Goal: Transaction & Acquisition: Book appointment/travel/reservation

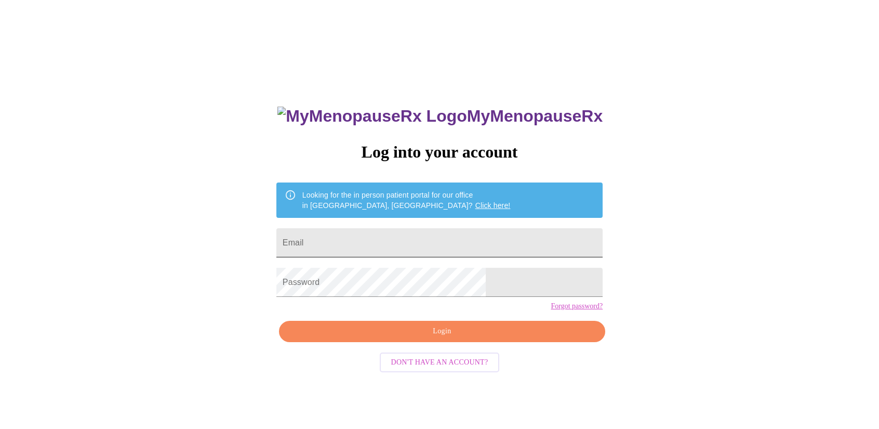
click at [392, 233] on input "Email" at bounding box center [439, 242] width 326 height 29
click at [376, 243] on input "Email" at bounding box center [439, 242] width 326 height 29
type input "natalie.igou@gmail.com"
click at [426, 338] on span "Login" at bounding box center [442, 331] width 302 height 13
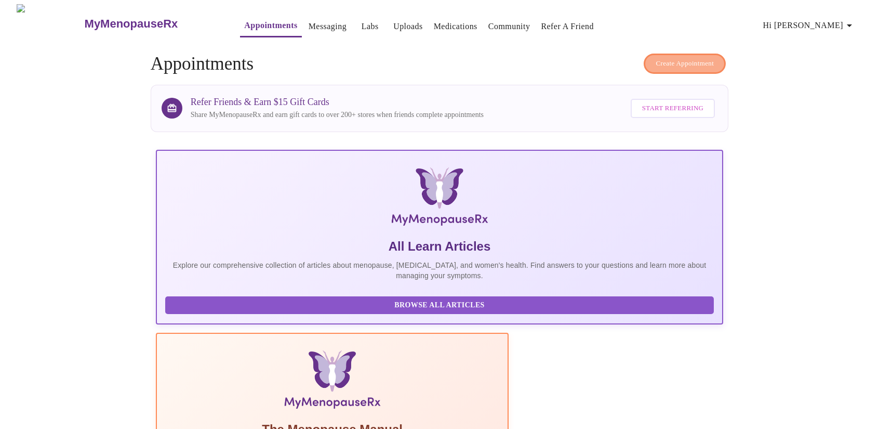
click at [660, 58] on span "Create Appointment" at bounding box center [685, 64] width 58 height 12
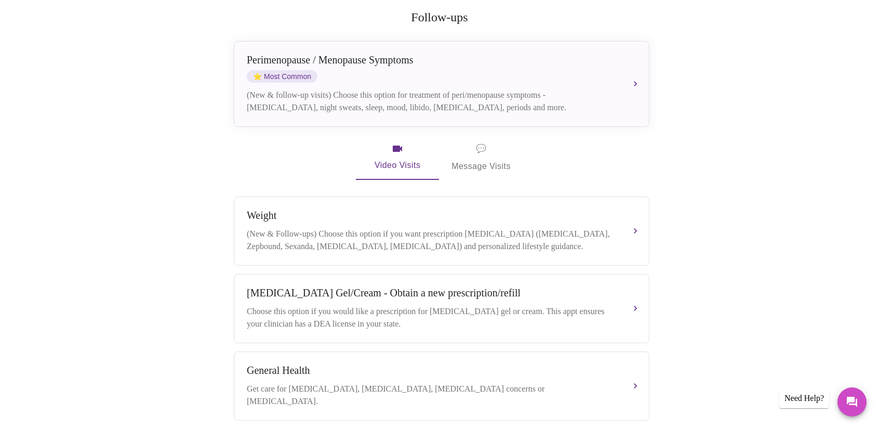
scroll to position [121, 0]
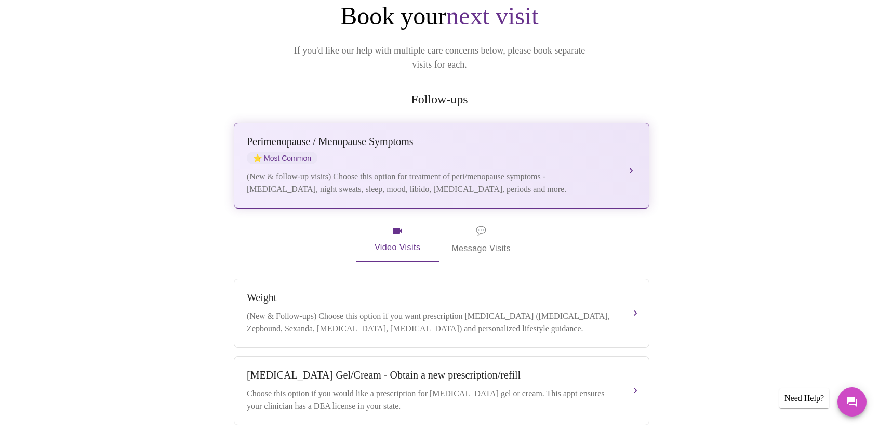
click at [450, 136] on div "Perimenopause / Menopause Symptoms" at bounding box center [431, 142] width 369 height 12
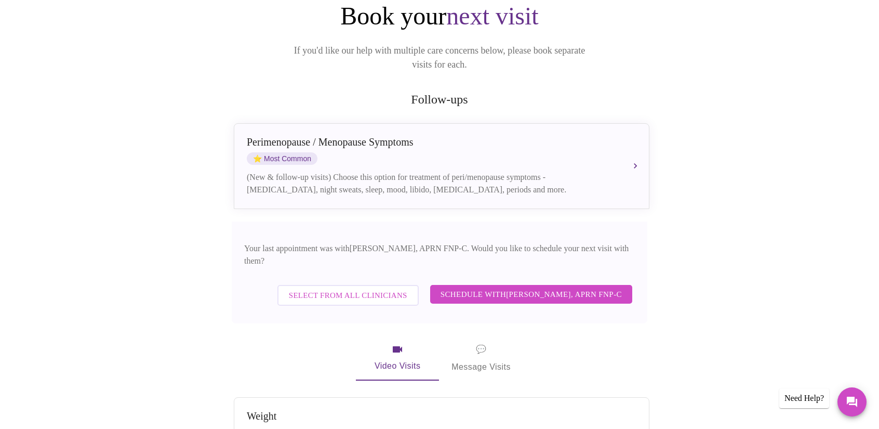
click at [501, 287] on span "Schedule with Kelly Perisin, APRN FNP-C" at bounding box center [531, 294] width 181 height 14
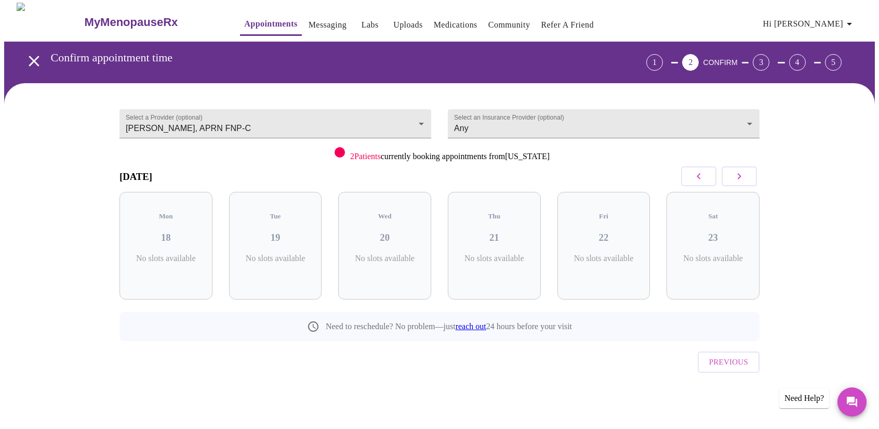
scroll to position [0, 0]
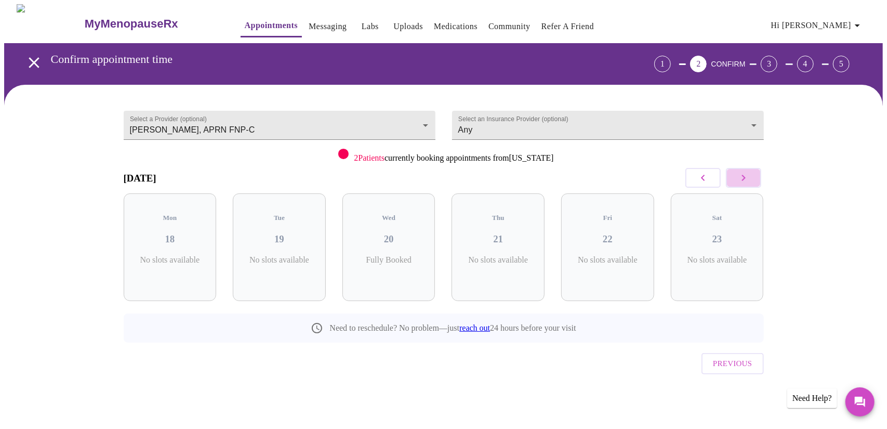
click at [749, 174] on button "button" at bounding box center [743, 178] width 35 height 20
click at [749, 176] on icon "button" at bounding box center [743, 177] width 12 height 12
click at [260, 23] on link "Appointments" at bounding box center [271, 25] width 53 height 15
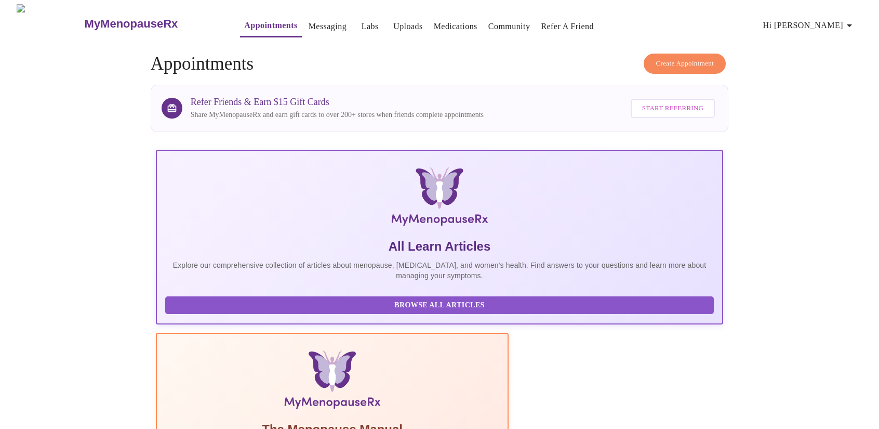
click at [310, 20] on link "Messaging" at bounding box center [328, 26] width 38 height 15
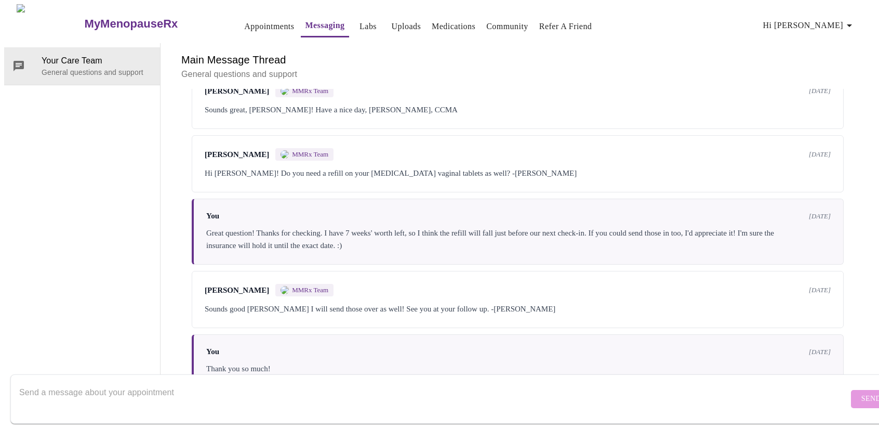
scroll to position [983, 0]
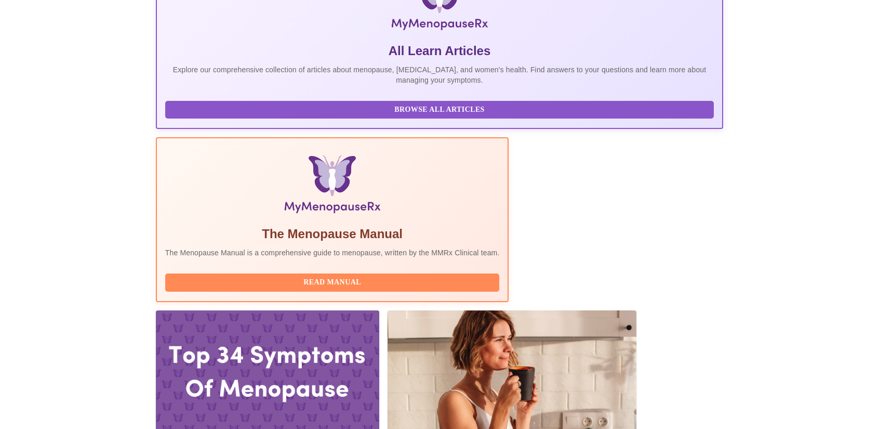
scroll to position [208, 0]
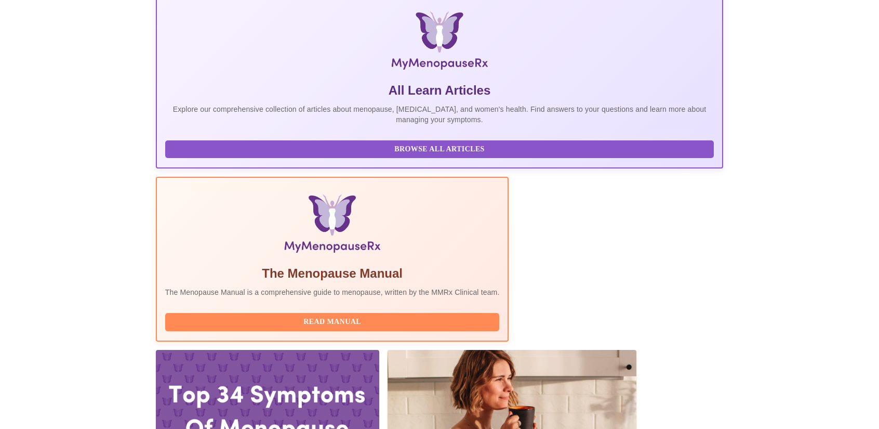
scroll to position [0, 0]
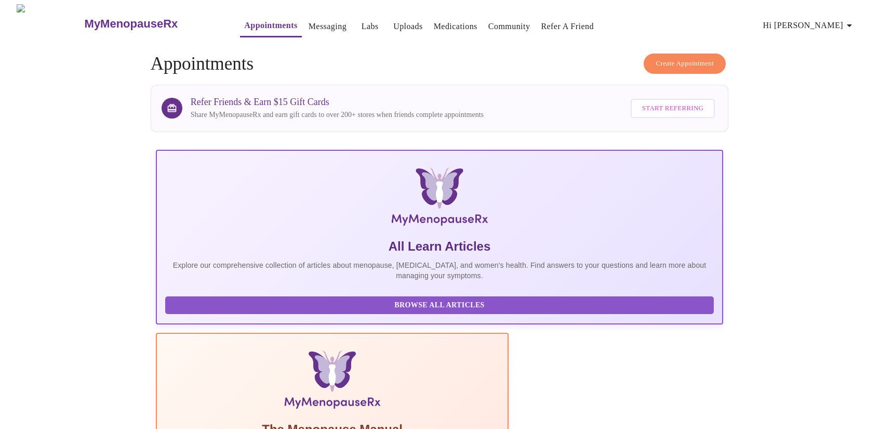
click at [675, 60] on span "Create Appointment" at bounding box center [685, 64] width 58 height 12
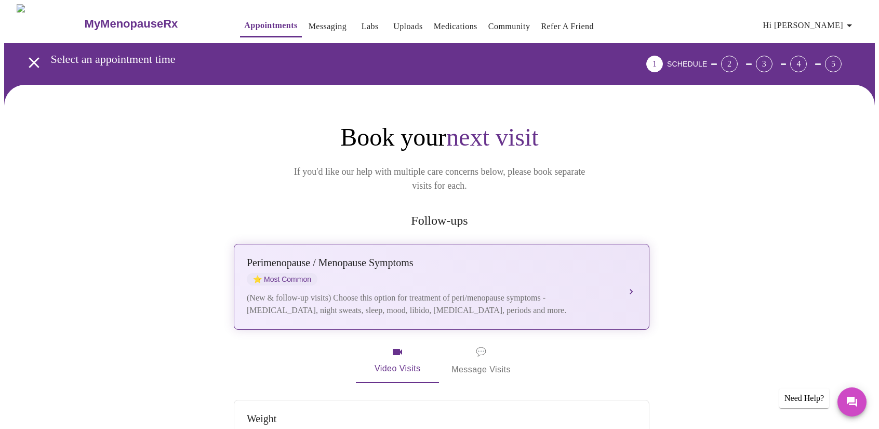
click at [449, 257] on div "Perimenopause / Menopause Symptoms" at bounding box center [431, 263] width 369 height 12
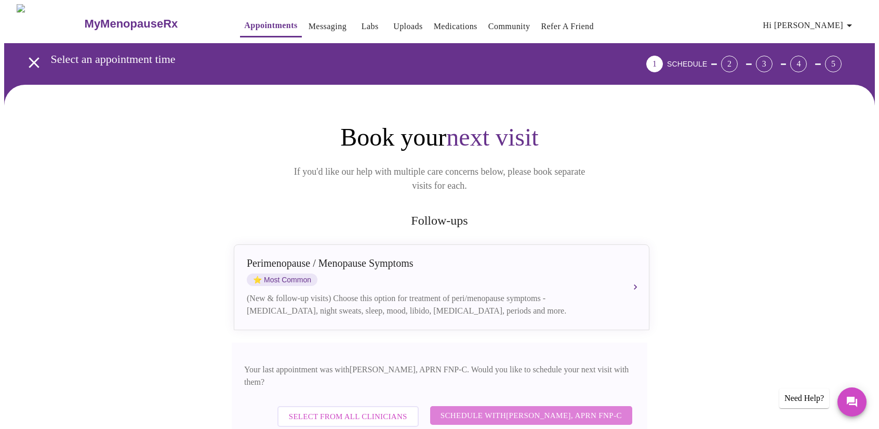
click at [571, 408] on span "Schedule with Kelly Perisin, APRN FNP-C" at bounding box center [531, 415] width 181 height 14
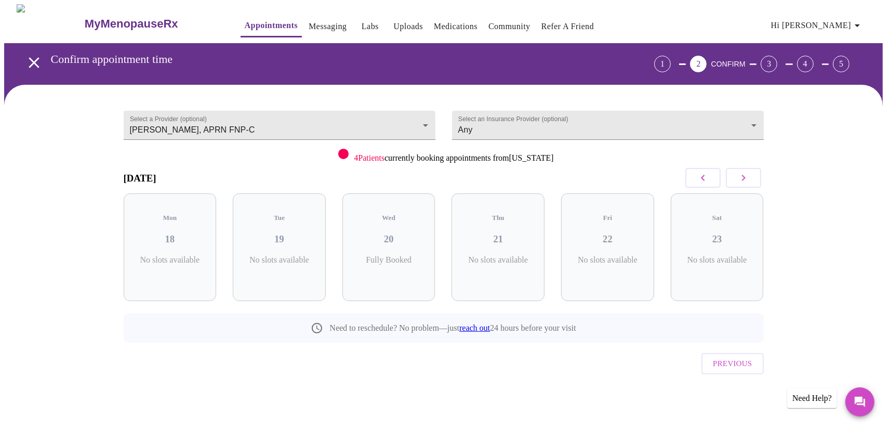
click at [740, 173] on icon "button" at bounding box center [743, 177] width 12 height 12
click at [719, 255] on p "3 Slots Left ( 4 Total)" at bounding box center [721, 265] width 38 height 20
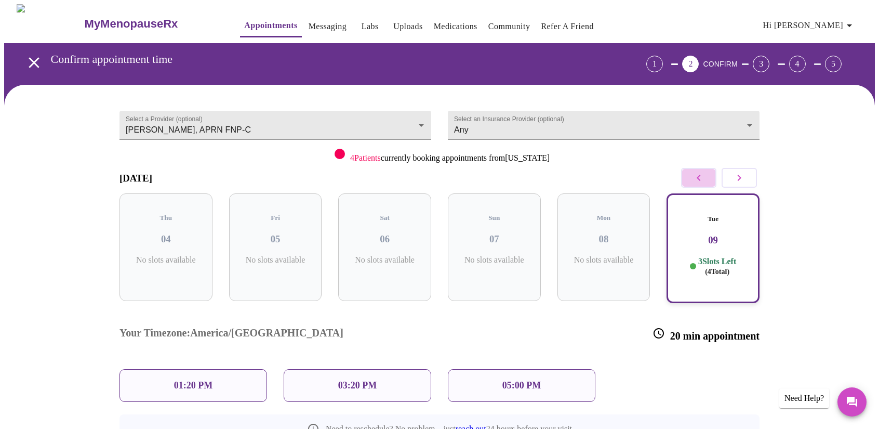
click at [697, 179] on icon "button" at bounding box center [699, 177] width 12 height 12
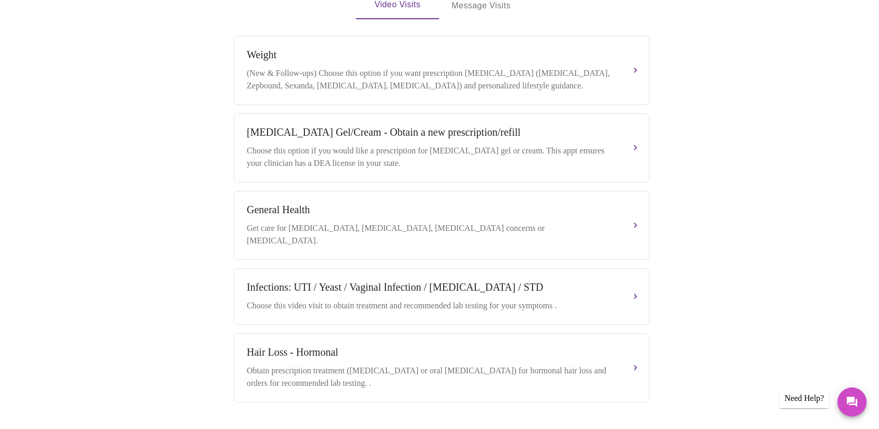
scroll to position [156, 0]
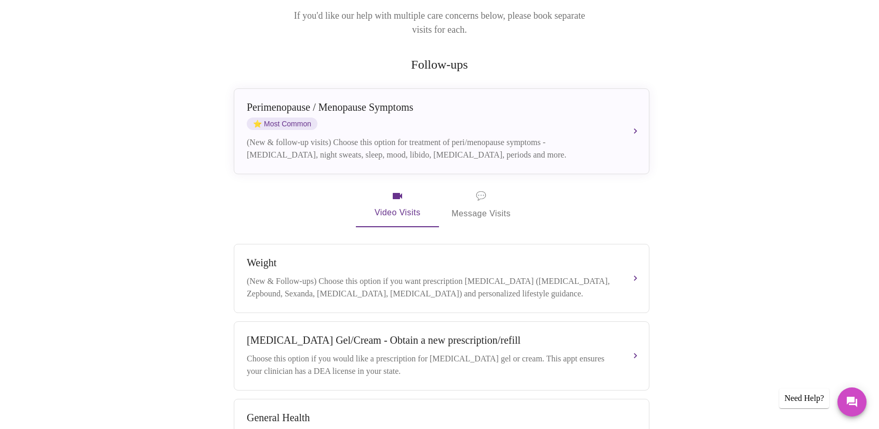
click at [492, 201] on span "💬 Message Visits" at bounding box center [481, 205] width 59 height 32
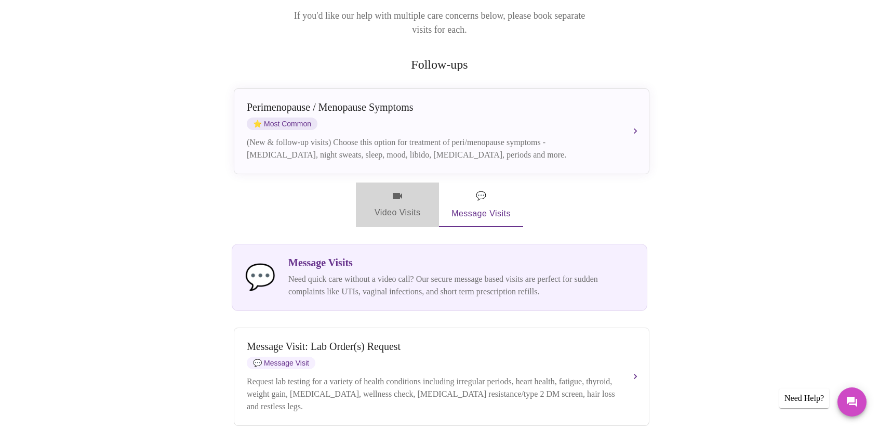
click at [393, 193] on span "Video Visits" at bounding box center [397, 205] width 58 height 30
